Goal: Navigation & Orientation: Find specific page/section

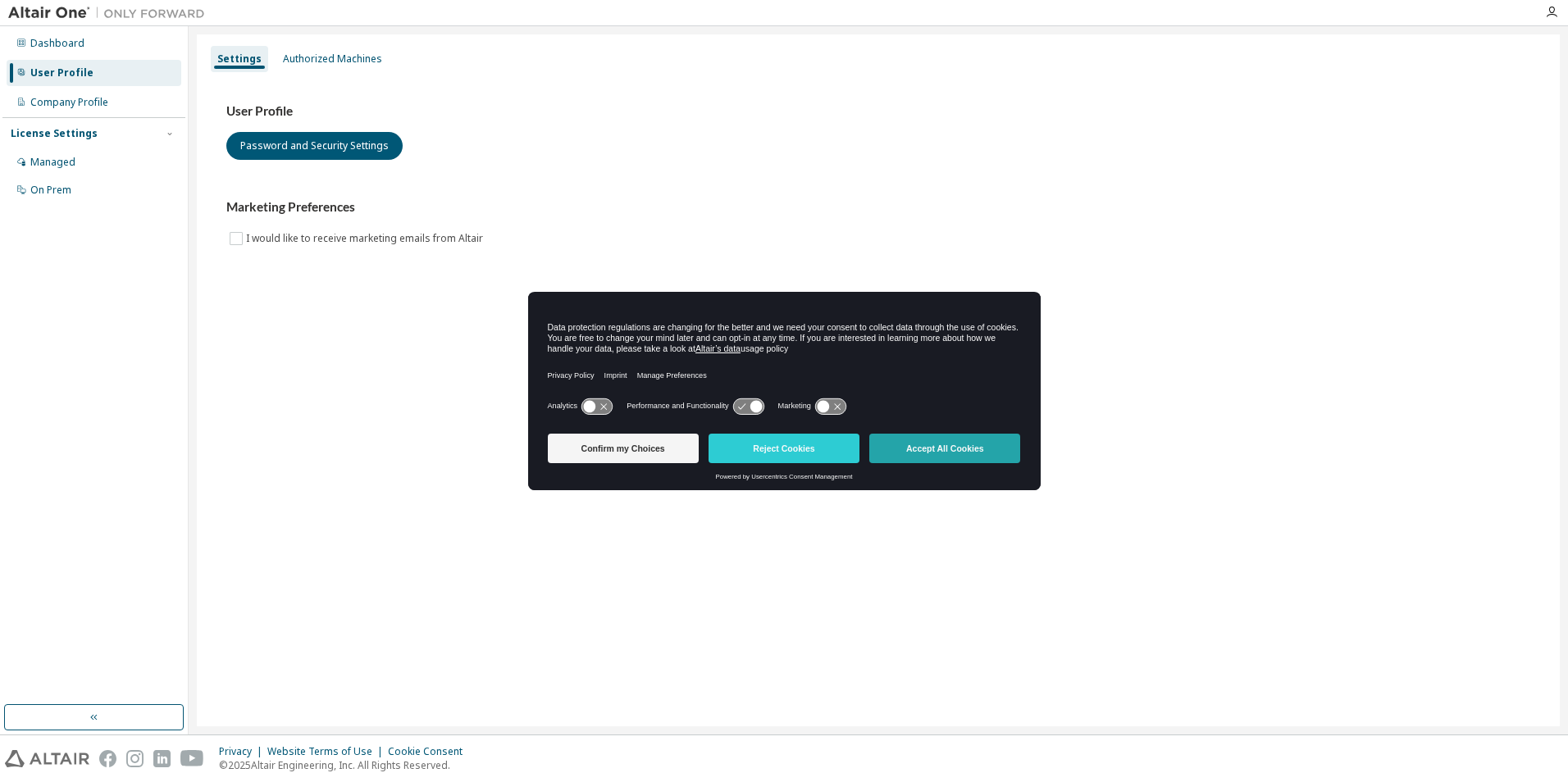
click at [976, 443] on button "Accept All Cookies" at bounding box center [944, 448] width 151 height 29
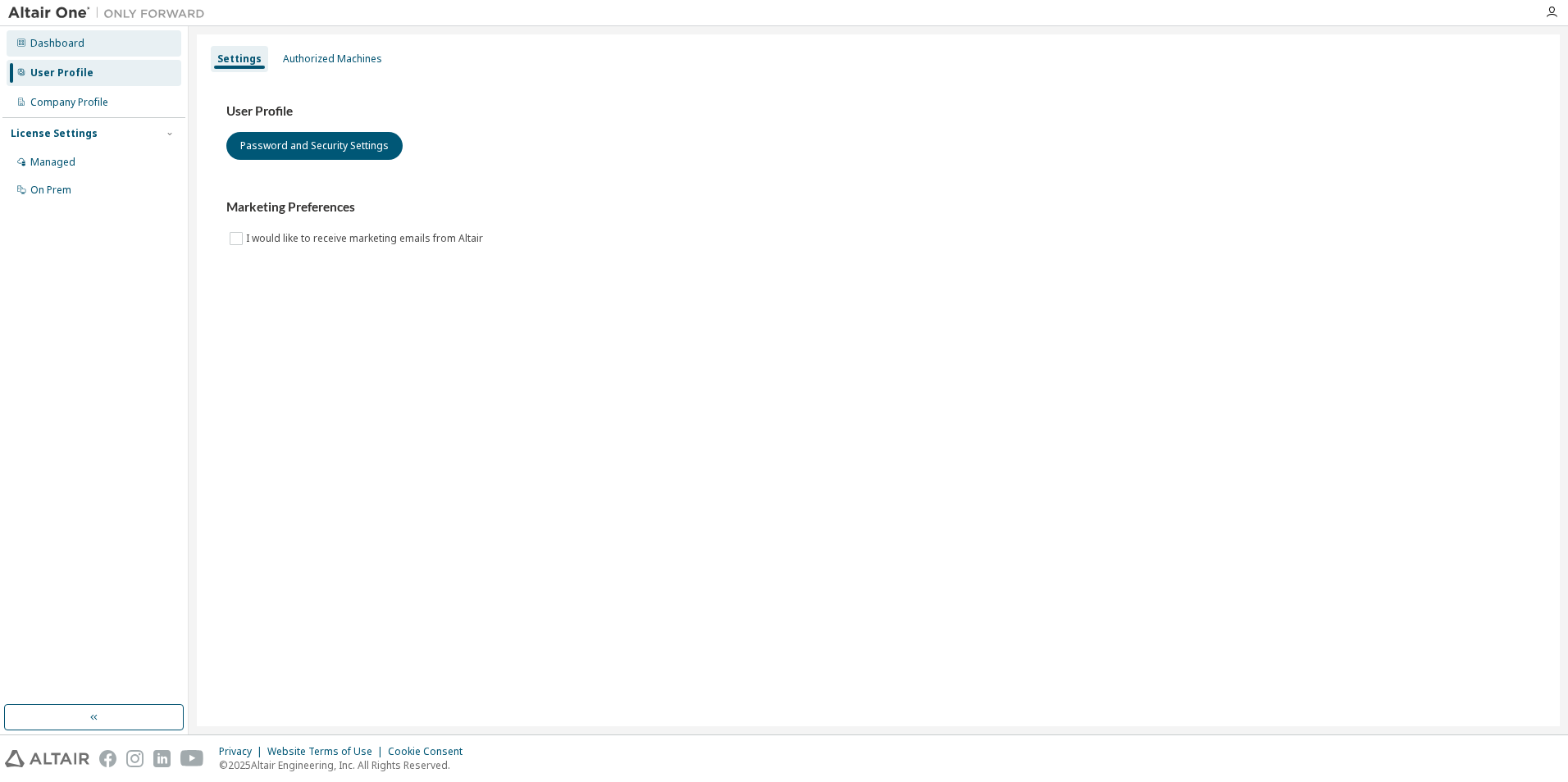
click at [70, 38] on div "Dashboard" at bounding box center [57, 43] width 54 height 13
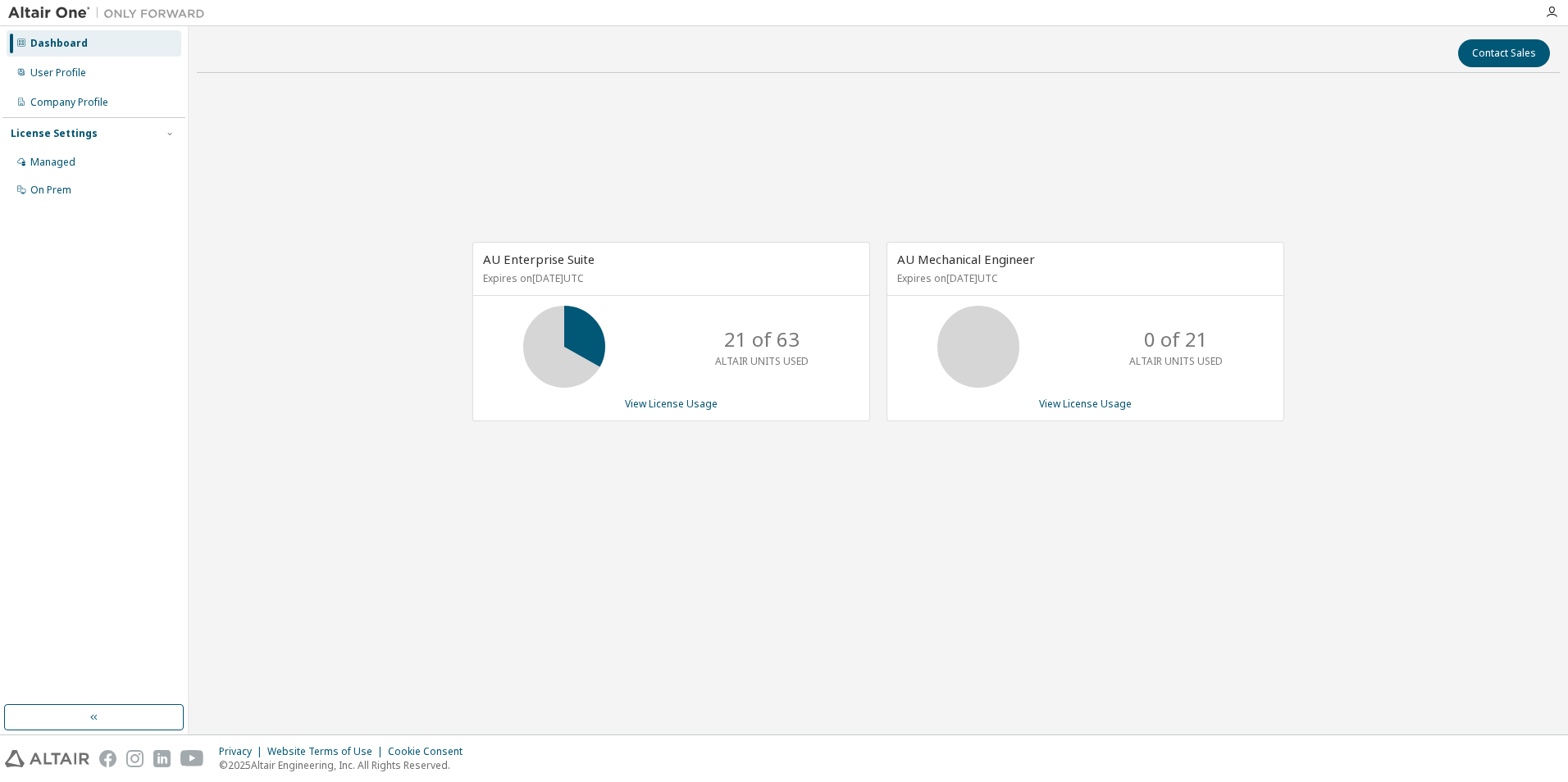
click at [57, 14] on img at bounding box center [111, 13] width 205 height 17
click at [79, 13] on img at bounding box center [111, 13] width 205 height 17
click at [140, 17] on img at bounding box center [111, 13] width 205 height 17
click at [75, 5] on img at bounding box center [111, 13] width 205 height 17
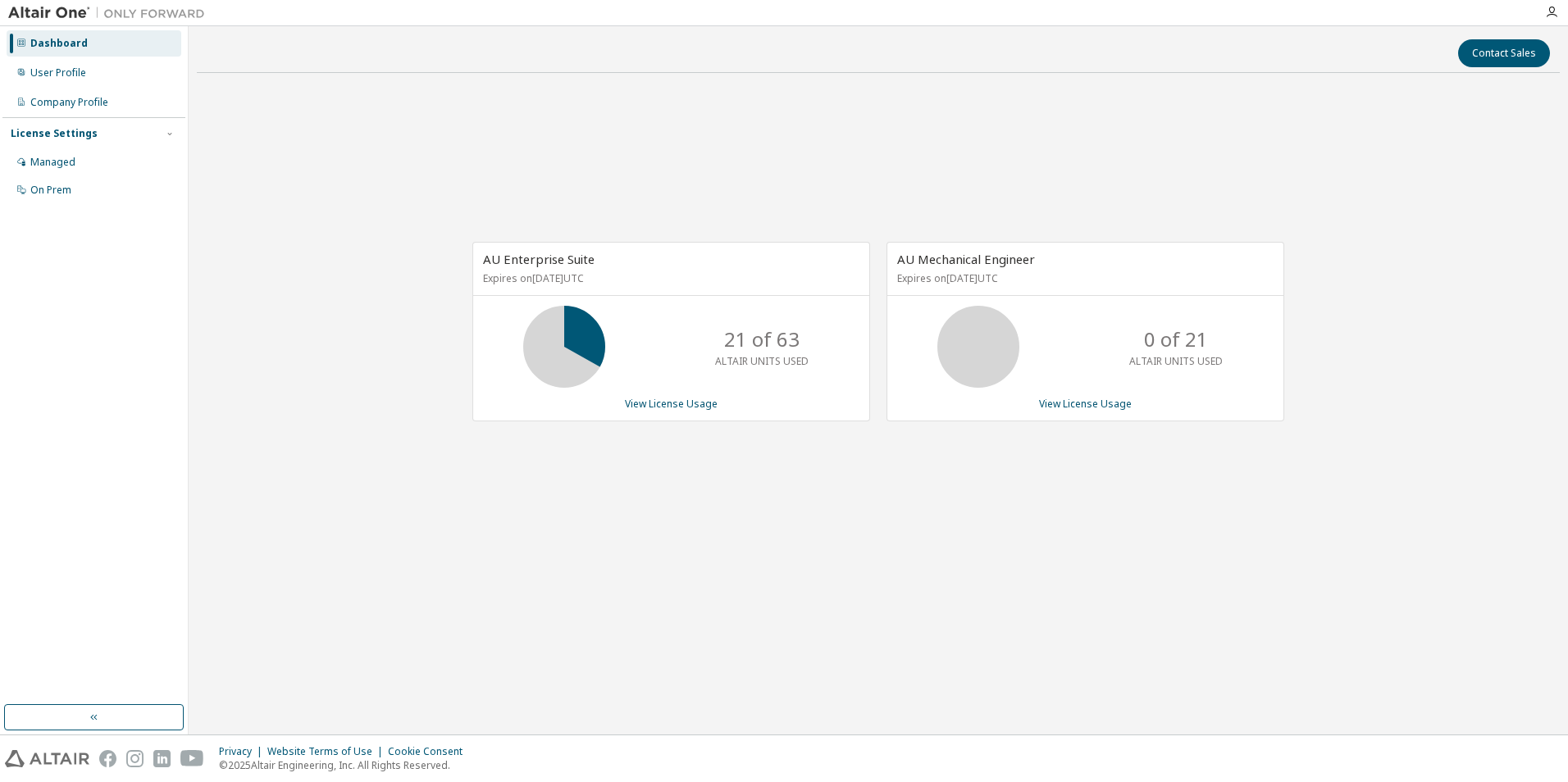
click at [75, 5] on img at bounding box center [111, 13] width 205 height 17
click at [75, 8] on img at bounding box center [111, 13] width 205 height 17
click at [75, 8] on img at bounding box center [111, 13] width 205 height 17
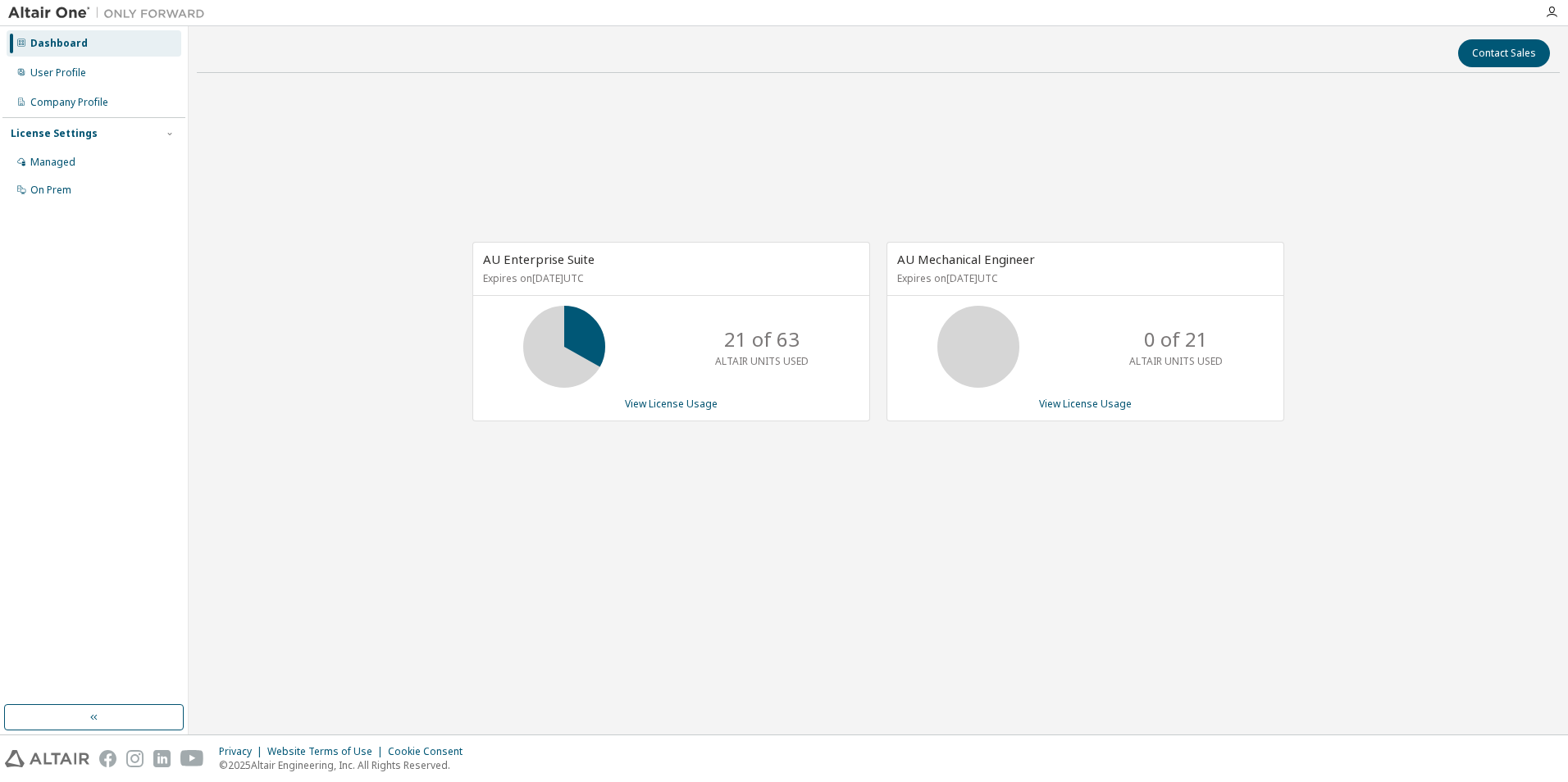
click at [58, 38] on div "Dashboard" at bounding box center [58, 43] width 58 height 13
click at [55, 15] on img at bounding box center [111, 13] width 205 height 17
click at [65, 9] on img at bounding box center [111, 13] width 205 height 17
